Goal: Information Seeking & Learning: Compare options

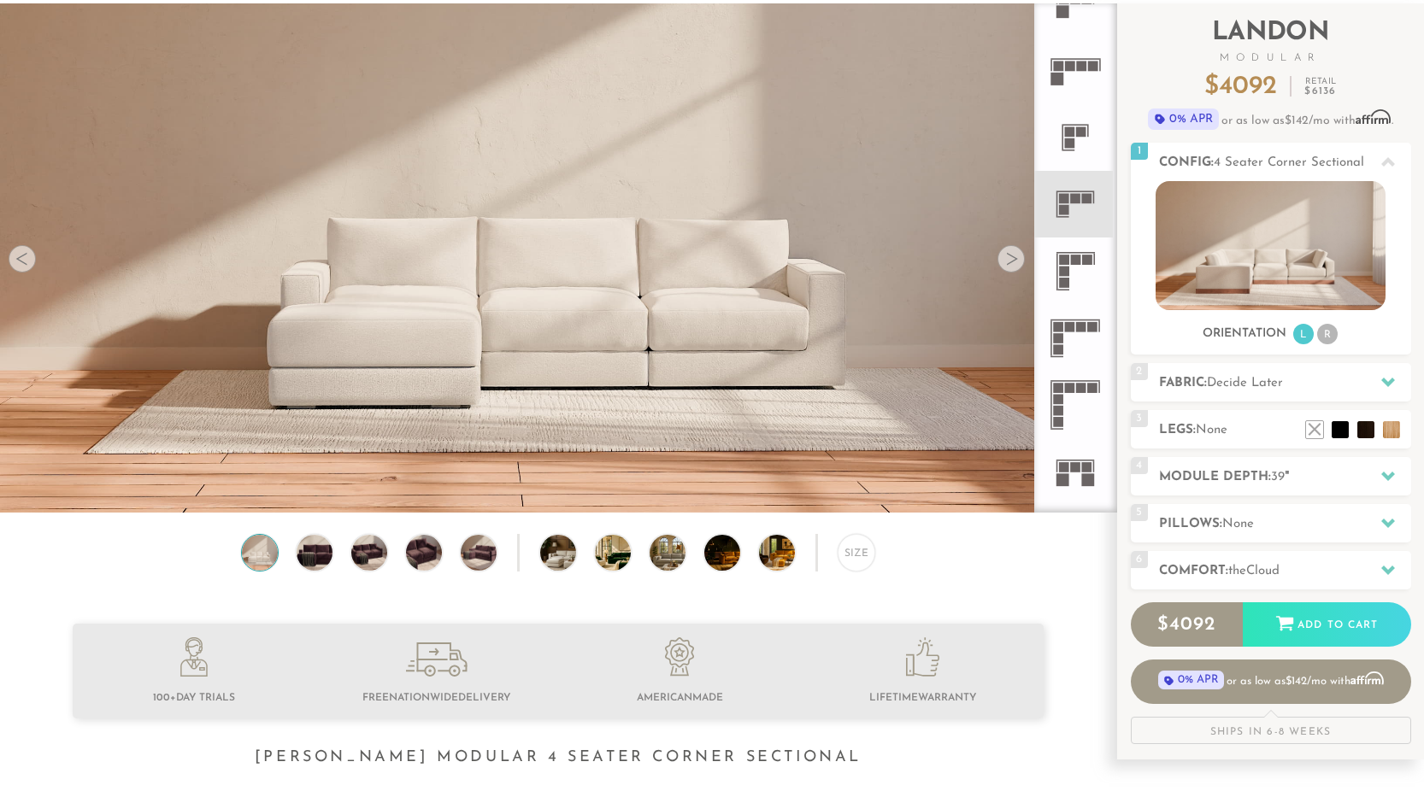
scroll to position [78, 0]
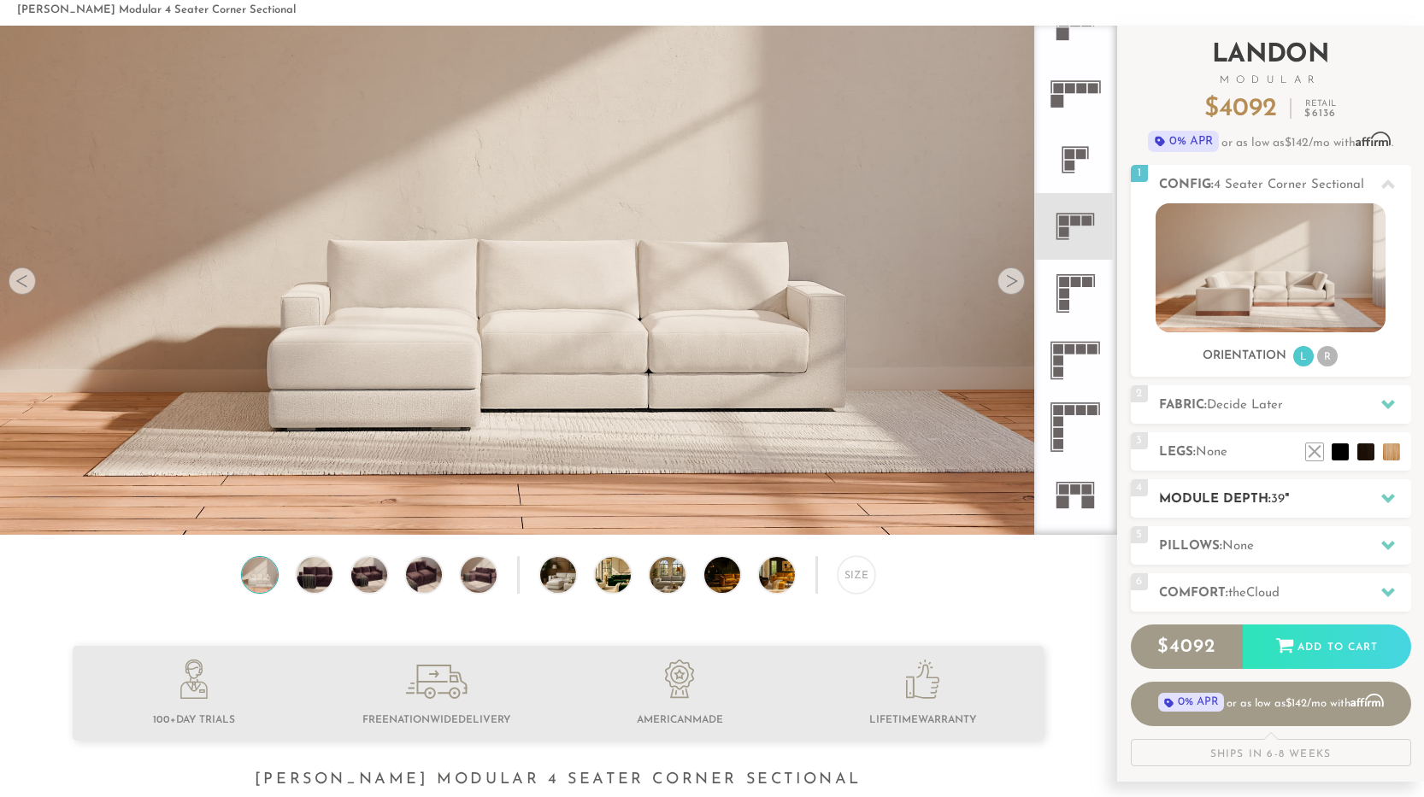
click at [1385, 495] on icon at bounding box center [1388, 498] width 14 height 14
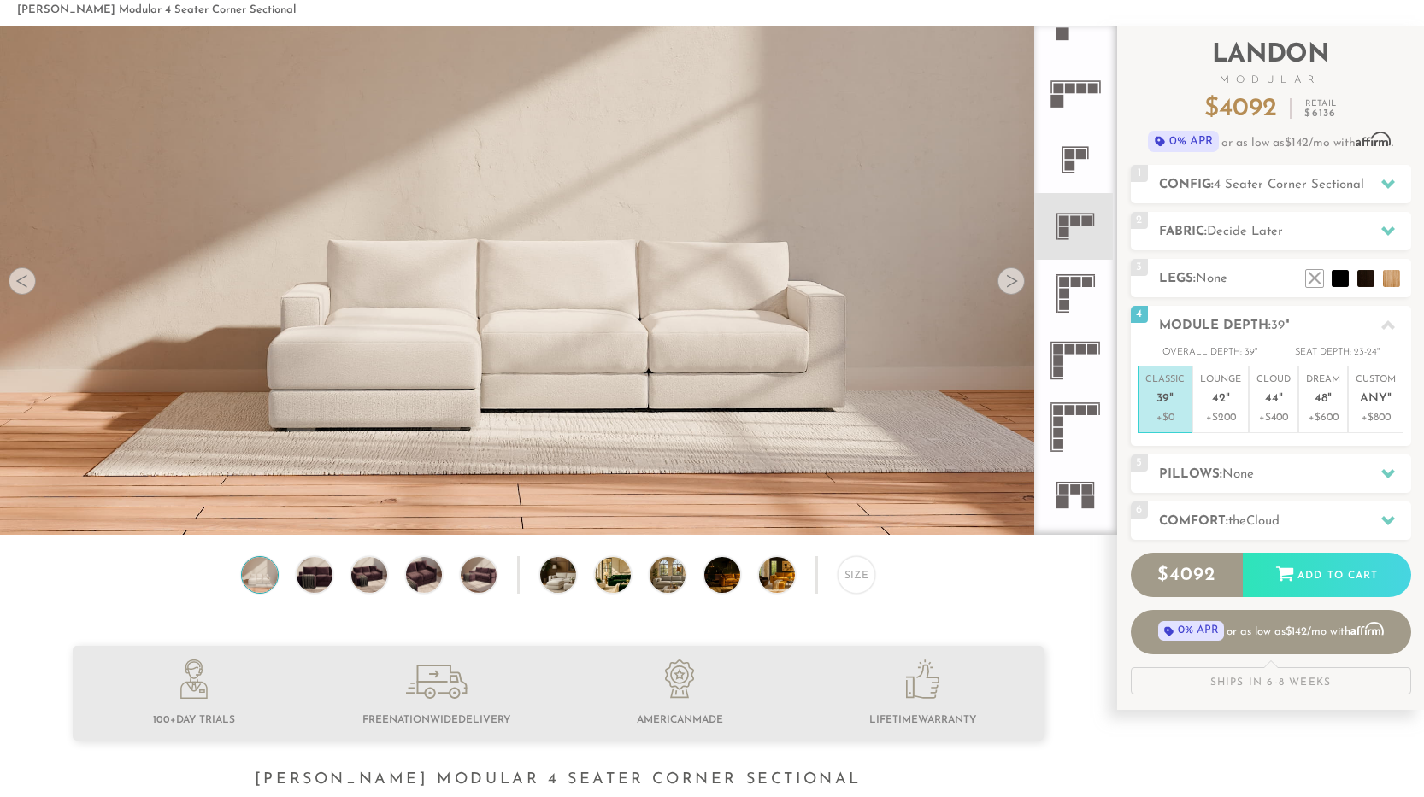
click at [1077, 299] on icon at bounding box center [1075, 293] width 67 height 67
click at [1380, 185] on div at bounding box center [1388, 184] width 36 height 35
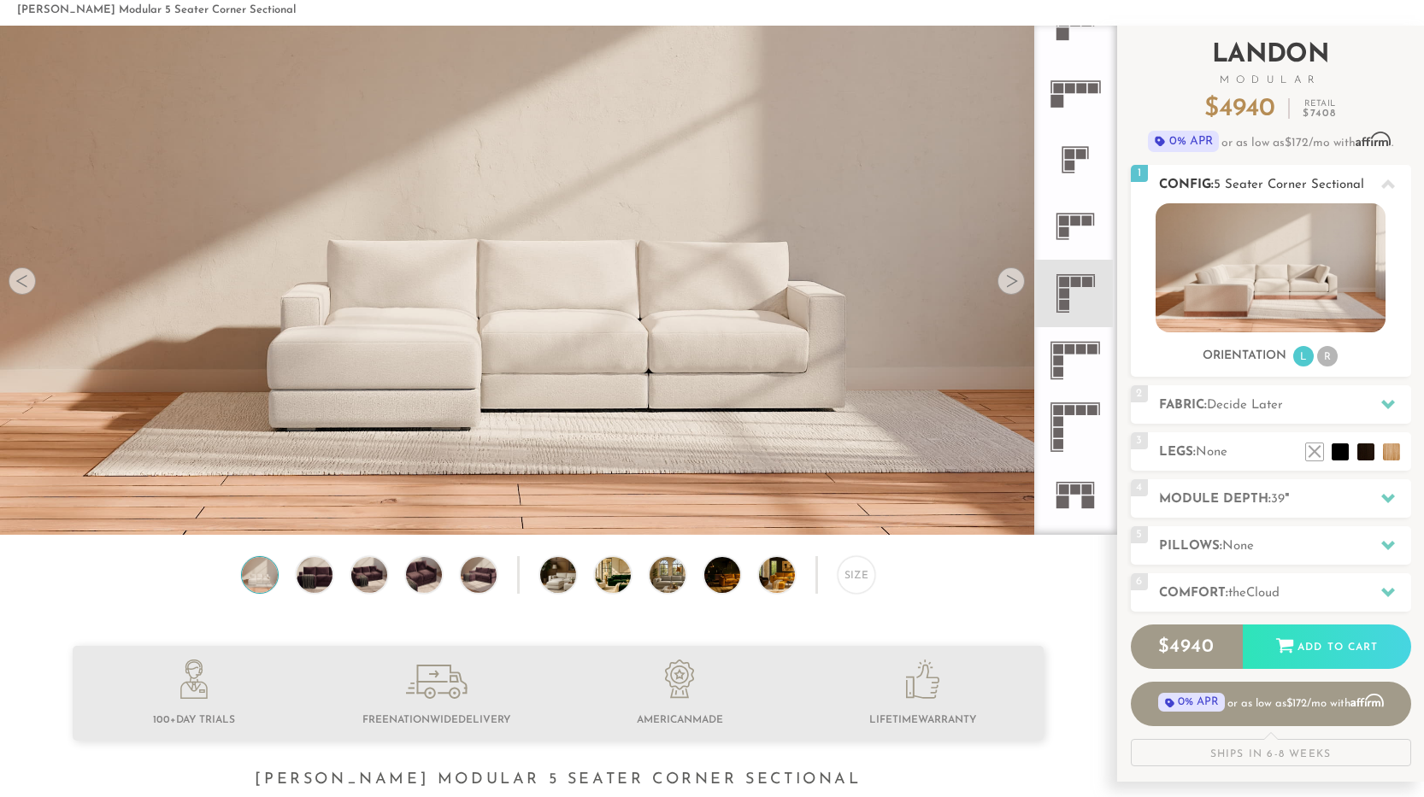
click at [1324, 356] on li "R" at bounding box center [1327, 356] width 21 height 21
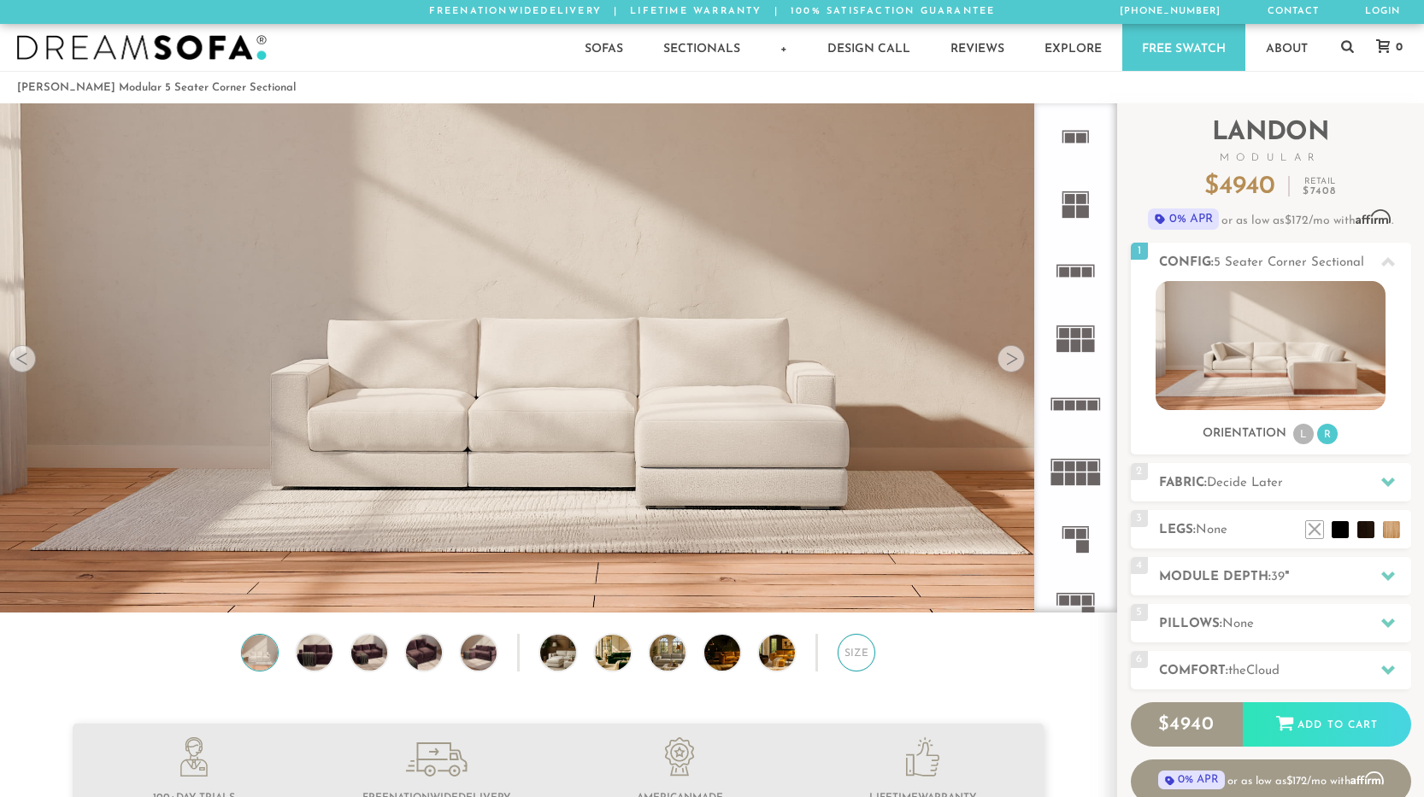
click at [863, 654] on div "Size" at bounding box center [857, 653] width 38 height 38
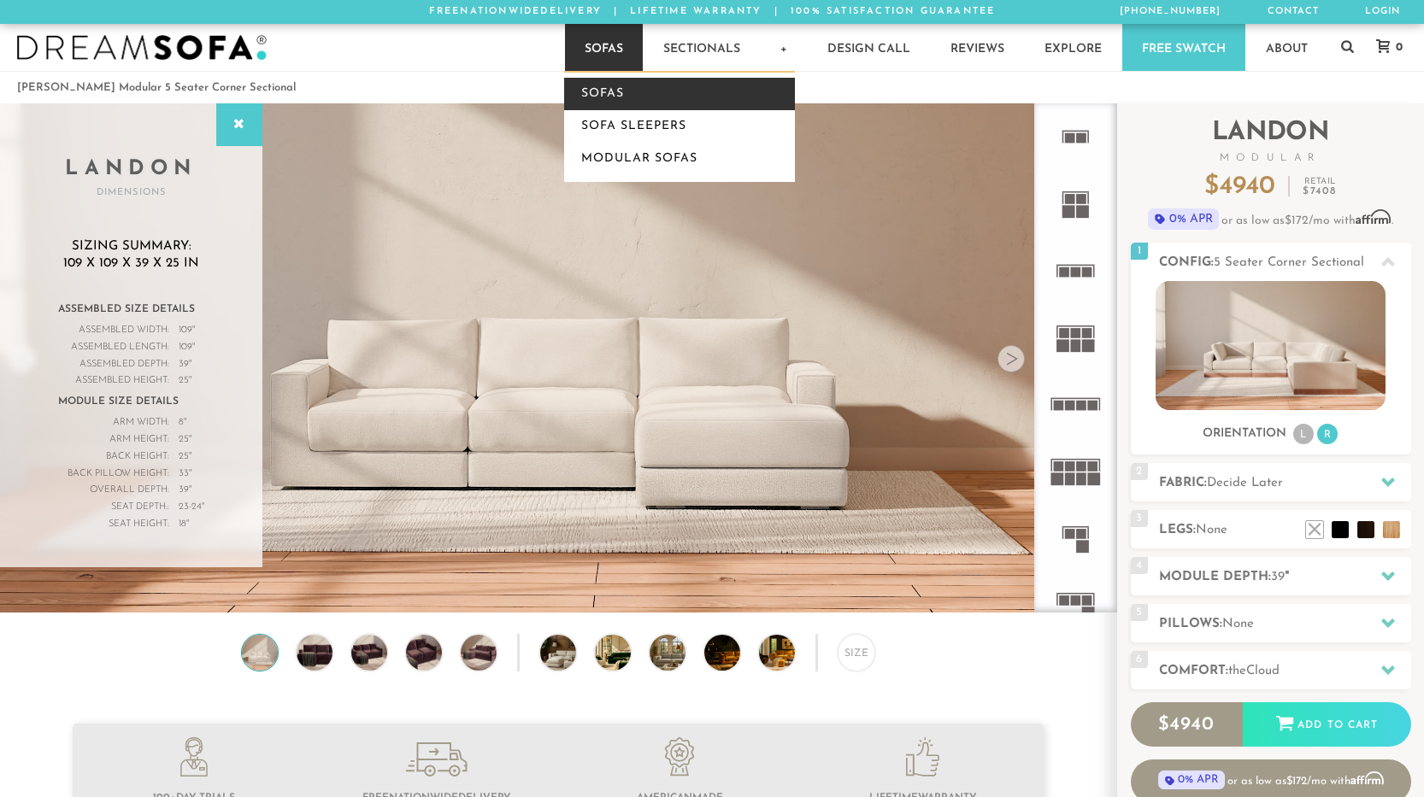
click at [600, 94] on link "Sofas" at bounding box center [679, 94] width 231 height 32
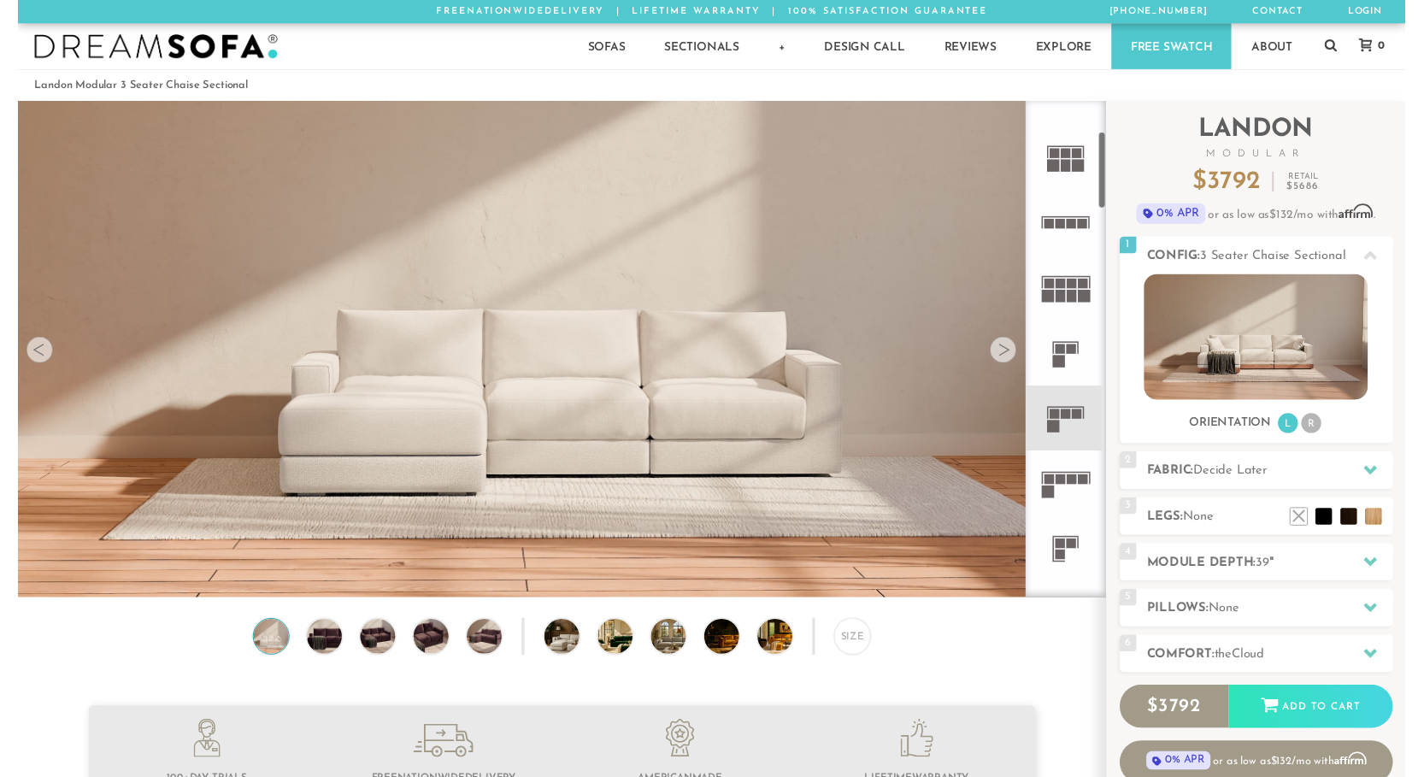
scroll to position [196, 0]
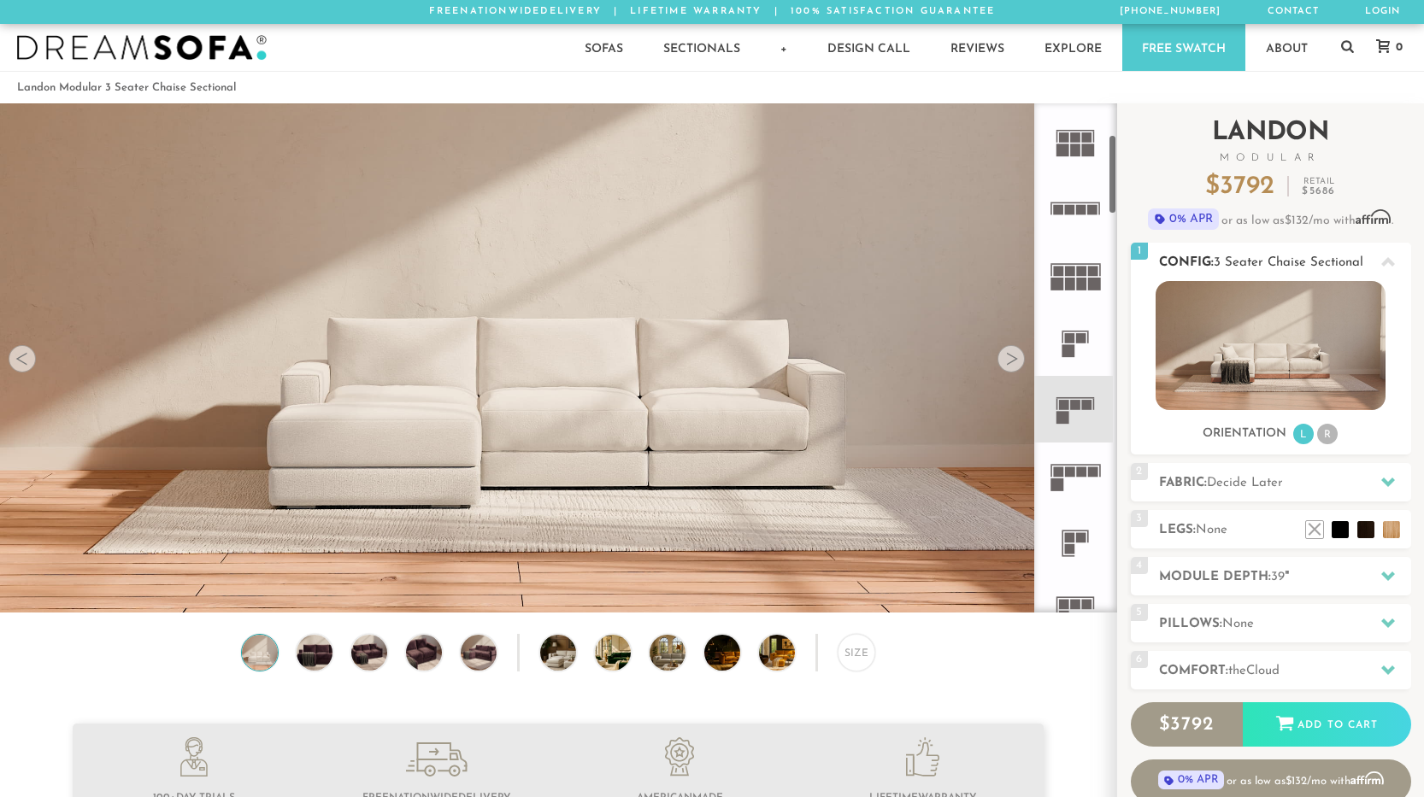
click at [1330, 435] on li "R" at bounding box center [1327, 434] width 21 height 21
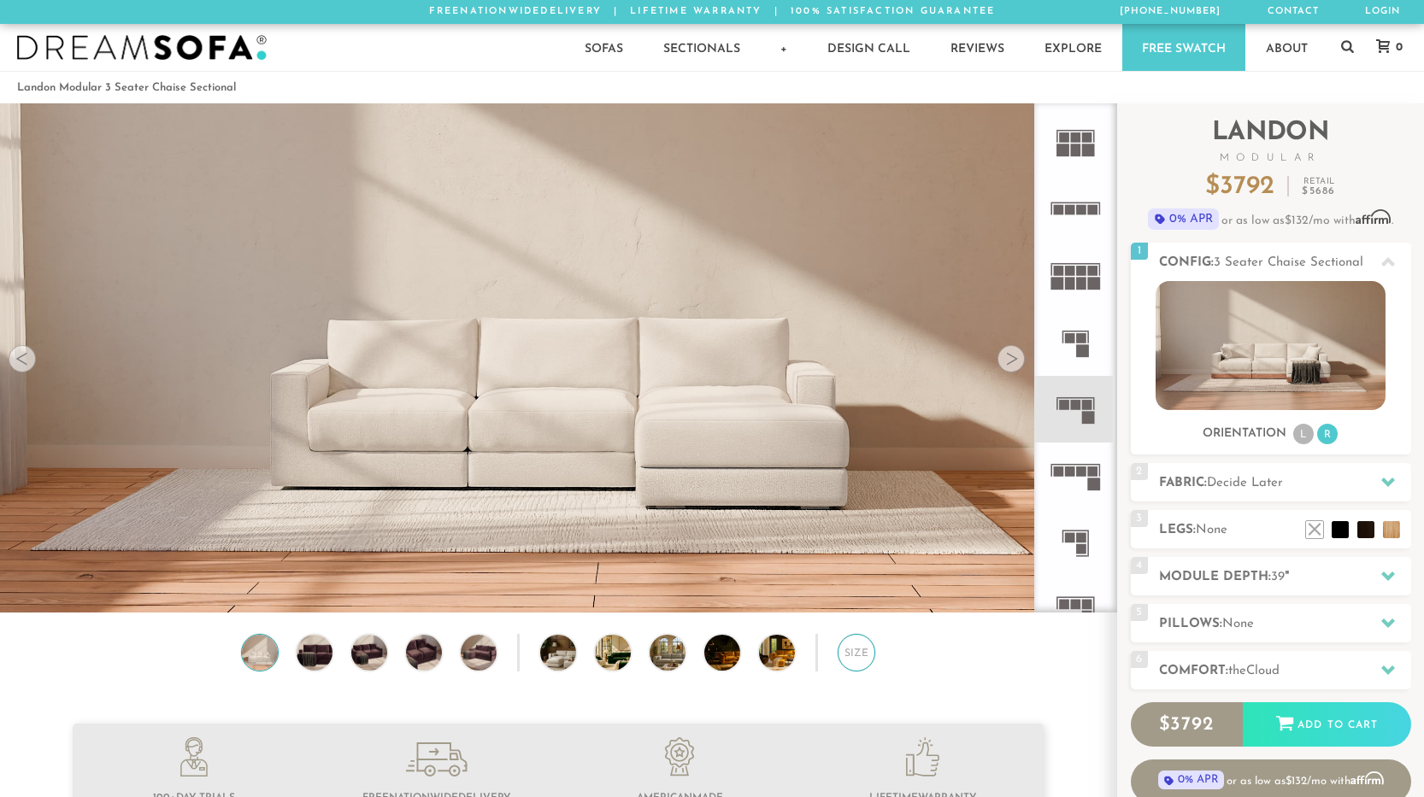
click at [842, 656] on div "Size" at bounding box center [857, 653] width 38 height 38
